Goal: Task Accomplishment & Management: Complete application form

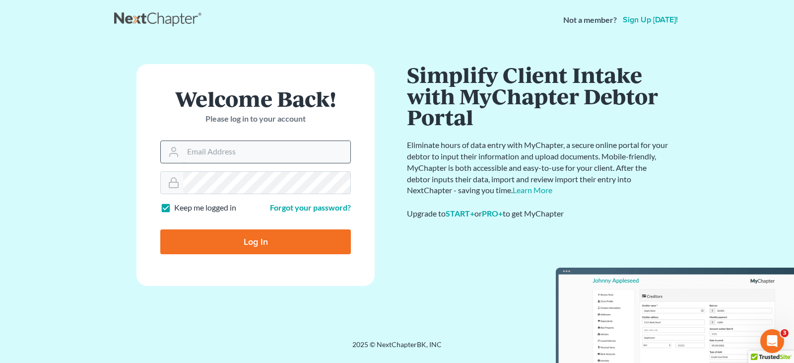
click at [209, 156] on input "Email Address" at bounding box center [266, 152] width 167 height 22
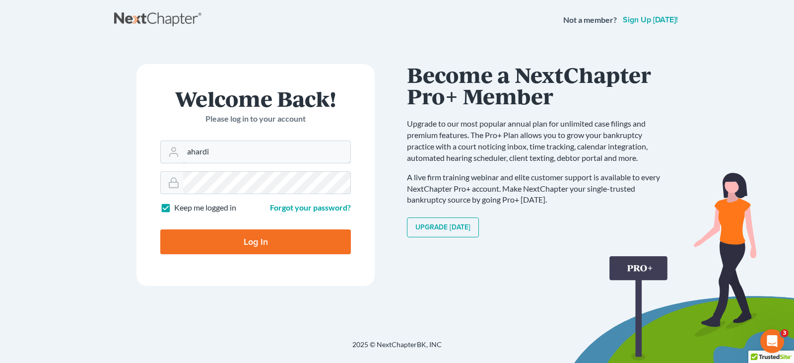
type input "[EMAIL_ADDRESS][DOMAIN_NAME]"
click at [160, 229] on input "Log In" at bounding box center [255, 241] width 191 height 25
type input "Thinking..."
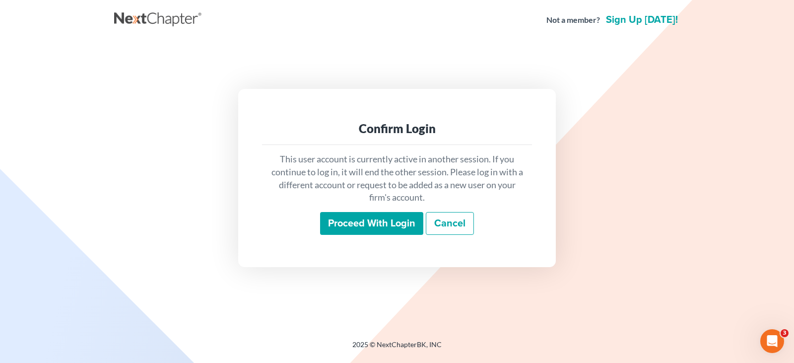
click at [386, 222] on input "Proceed with login" at bounding box center [371, 223] width 103 height 23
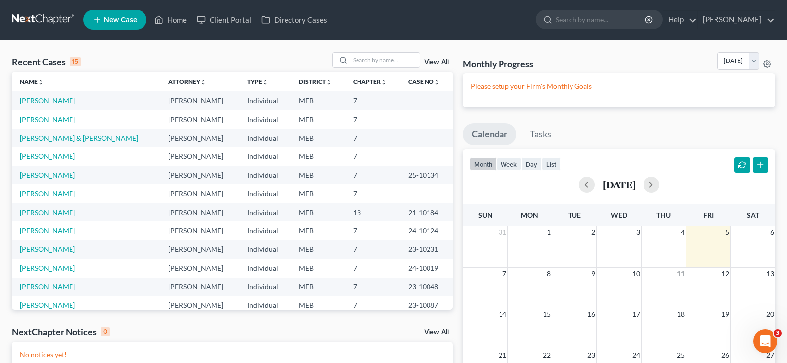
click at [48, 100] on link "Nelson, Tristan" at bounding box center [47, 100] width 55 height 8
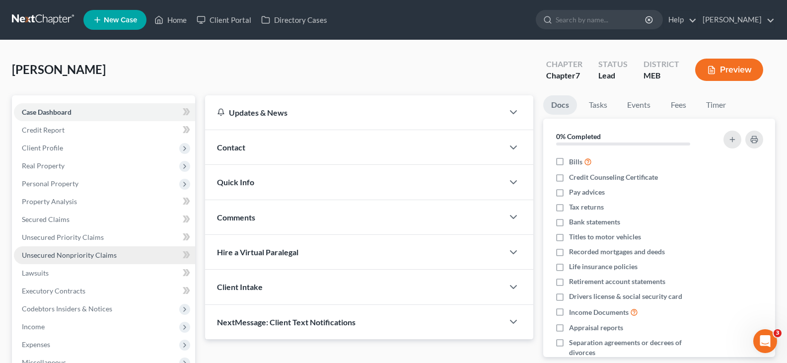
click at [51, 258] on span "Unsecured Nonpriority Claims" at bounding box center [69, 255] width 95 height 8
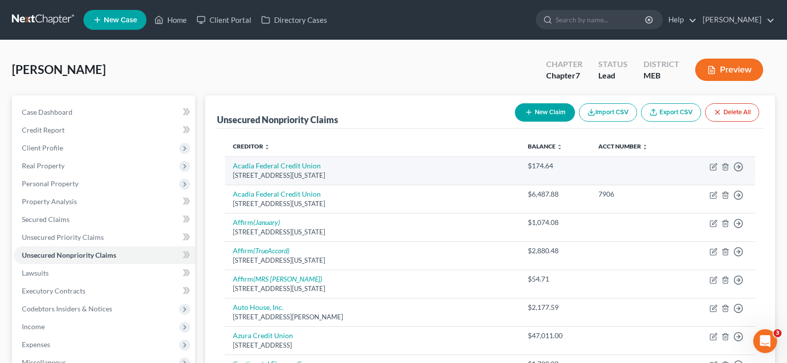
click at [714, 171] on td "Move to D Move to E Move to G Move to Notice Only" at bounding box center [718, 170] width 74 height 28
click at [710, 166] on icon "button" at bounding box center [713, 167] width 6 height 6
select select "20"
select select "15"
select select "0"
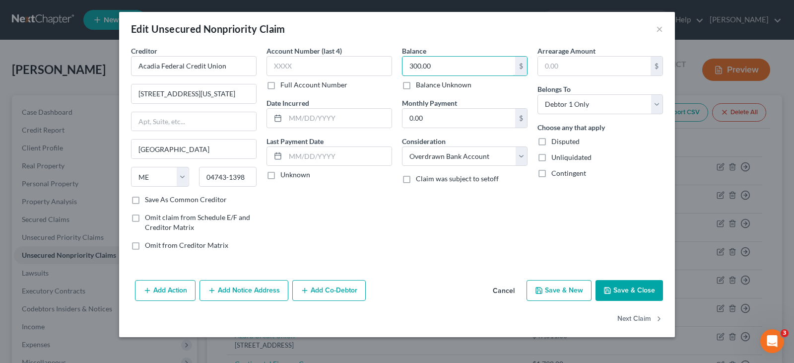
type input "300.00"
click at [624, 287] on button "Save & Close" at bounding box center [630, 290] width 68 height 21
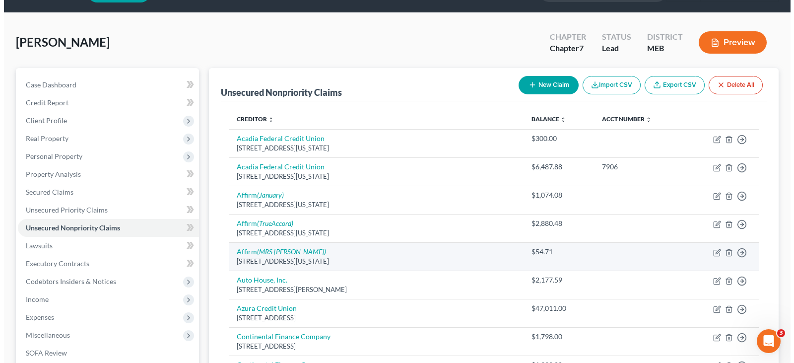
scroll to position [50, 0]
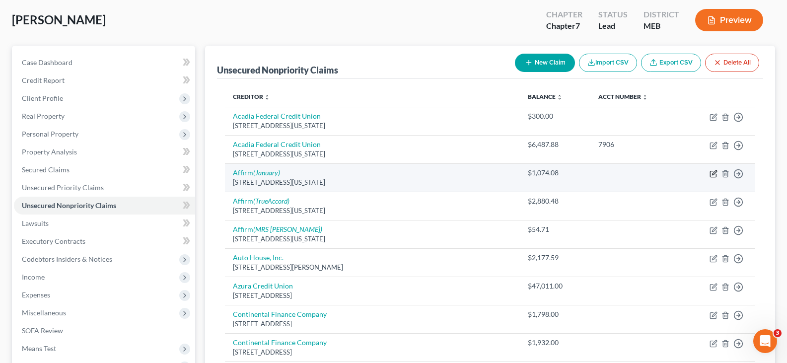
click at [714, 174] on icon "button" at bounding box center [714, 172] width 4 height 4
select select "4"
select select "2"
select select "0"
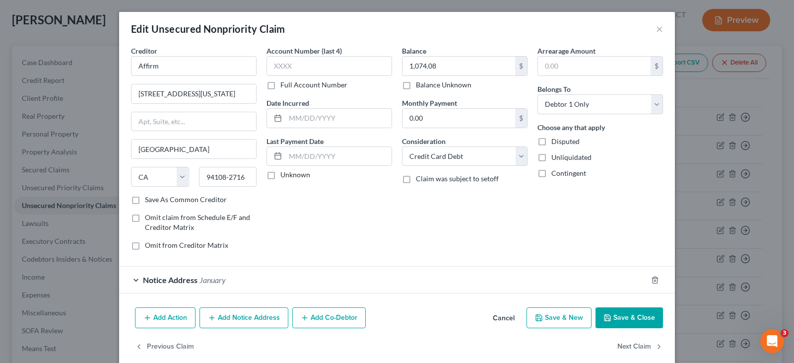
click at [243, 325] on button "Add Notice Address" at bounding box center [244, 317] width 89 height 21
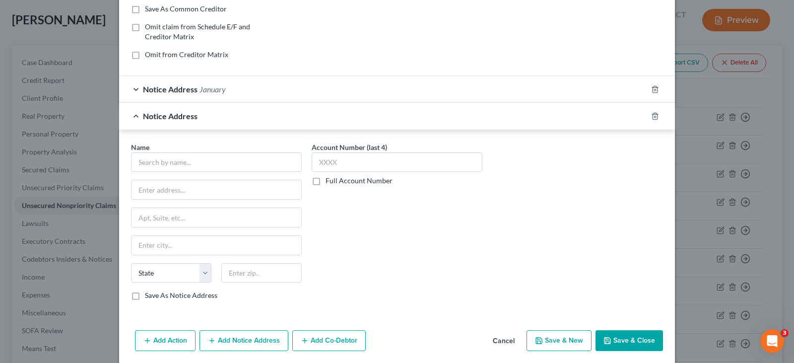
scroll to position [199, 0]
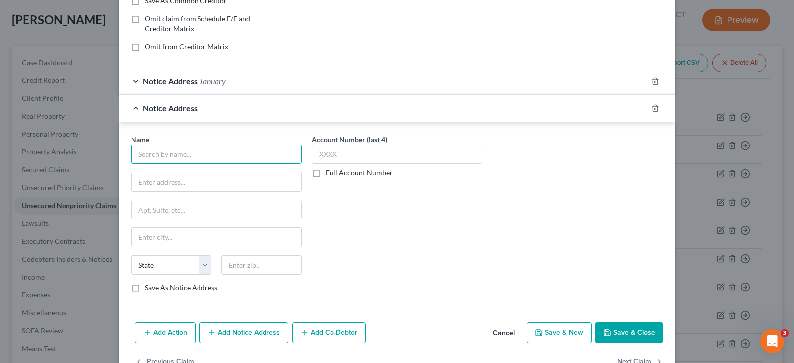
click at [175, 162] on input "text" at bounding box center [216, 154] width 171 height 20
type input "InDebted"
type input "PO Box 1201"
type input "Farmington"
select select "26"
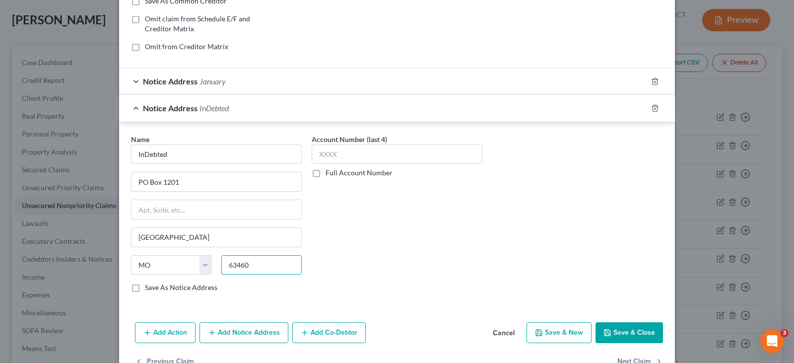
type input "63460"
type input "Novelty"
click at [145, 289] on label "Save As Notice Address" at bounding box center [181, 287] width 72 height 10
click at [149, 289] on input "Save As Notice Address" at bounding box center [152, 285] width 6 height 6
checkbox input "true"
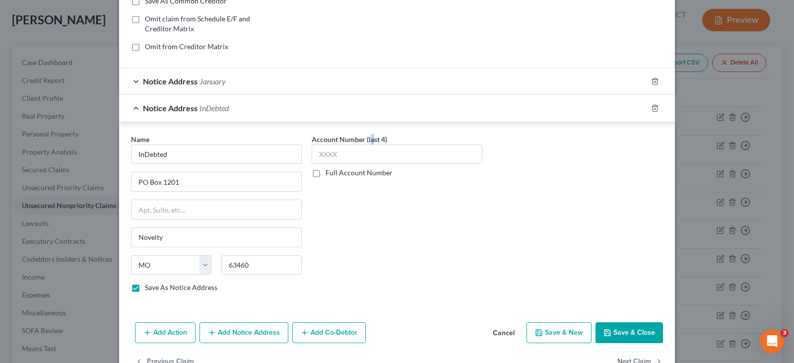
click at [368, 142] on label "Account Number (last 4)" at bounding box center [349, 139] width 75 height 10
click at [343, 156] on input "text" at bounding box center [397, 154] width 171 height 20
type input "8MZE"
click at [644, 333] on button "Save & Close" at bounding box center [630, 332] width 68 height 21
checkbox input "false"
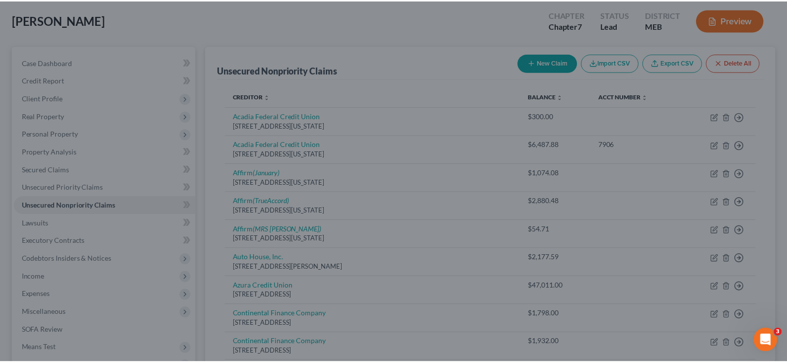
scroll to position [0, 0]
